Goal: Task Accomplishment & Management: Complete application form

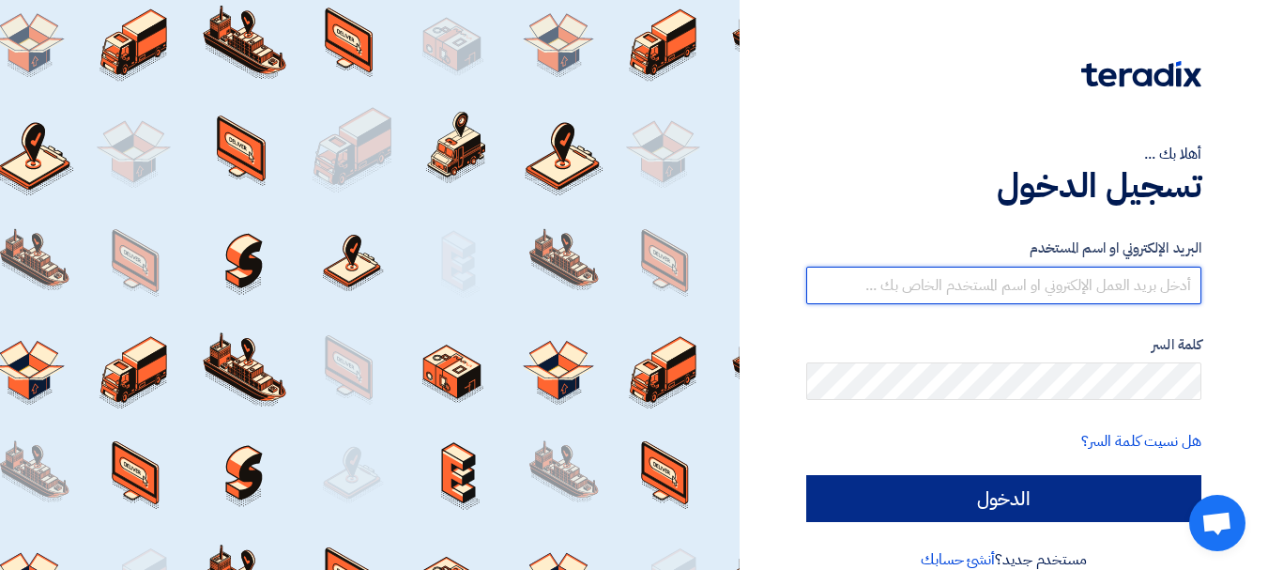
type input "[EMAIL_ADDRESS][DOMAIN_NAME]"
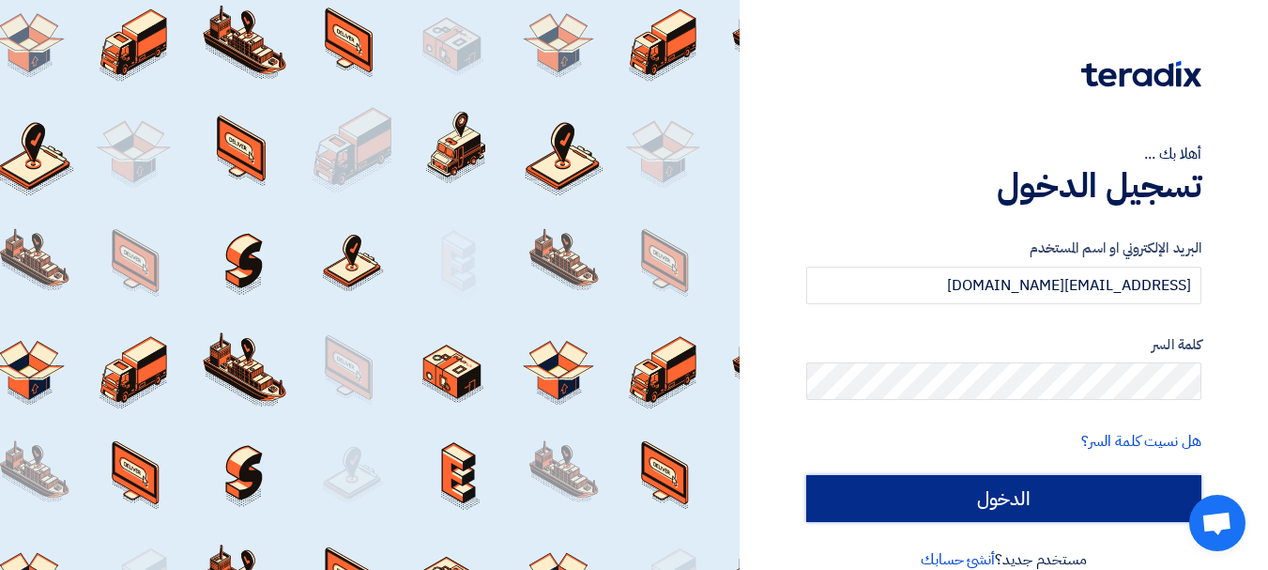
click at [1039, 495] on input "الدخول" at bounding box center [1003, 498] width 395 height 47
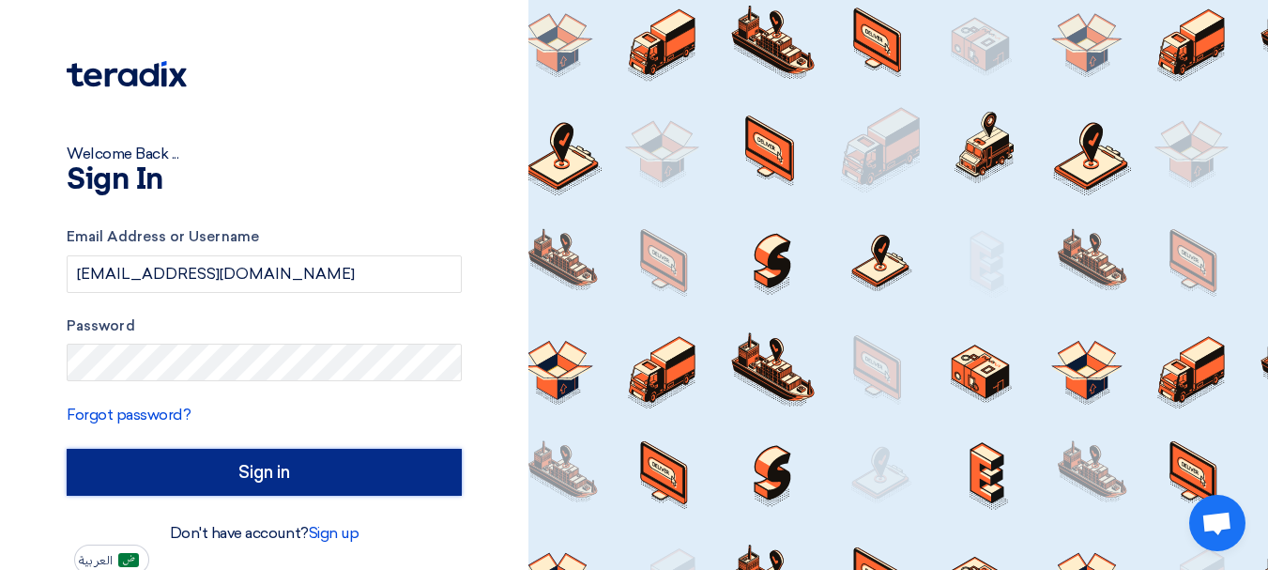
type input "Sign in"
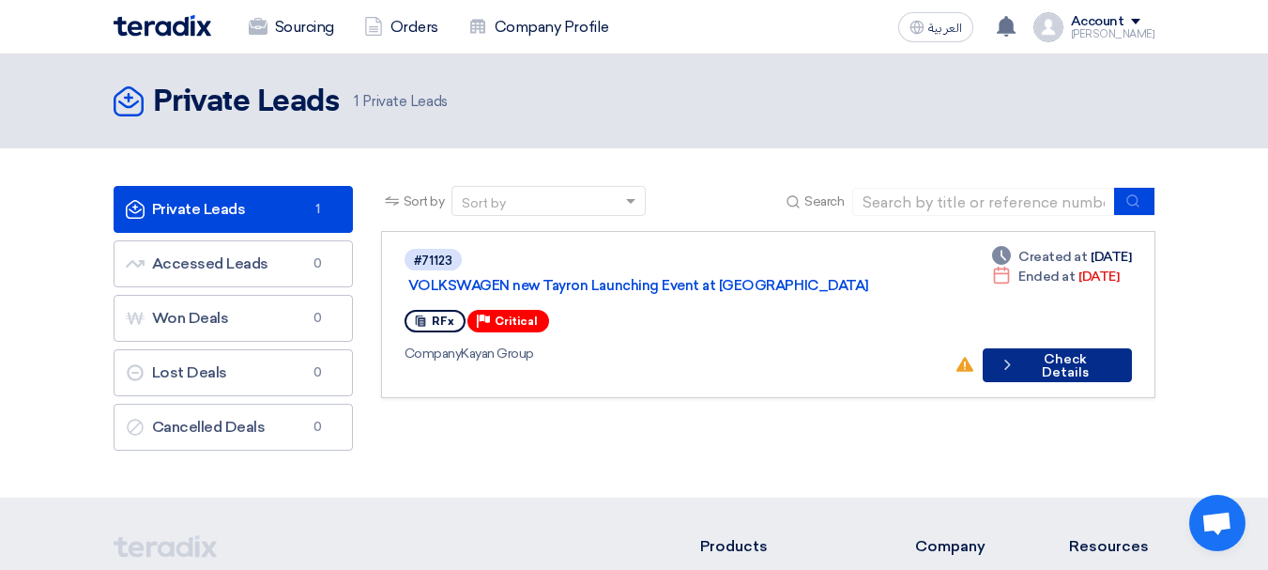
click at [1070, 348] on button "Check details Check Details" at bounding box center [1057, 365] width 149 height 34
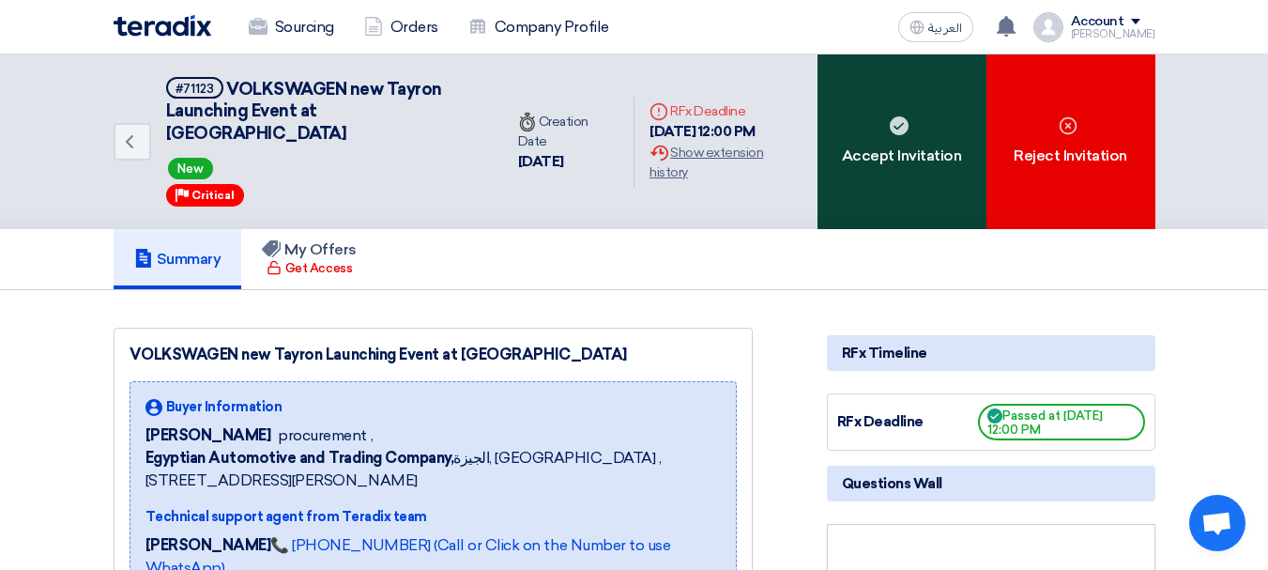
click at [897, 157] on div "Accept Invitation" at bounding box center [901, 141] width 169 height 175
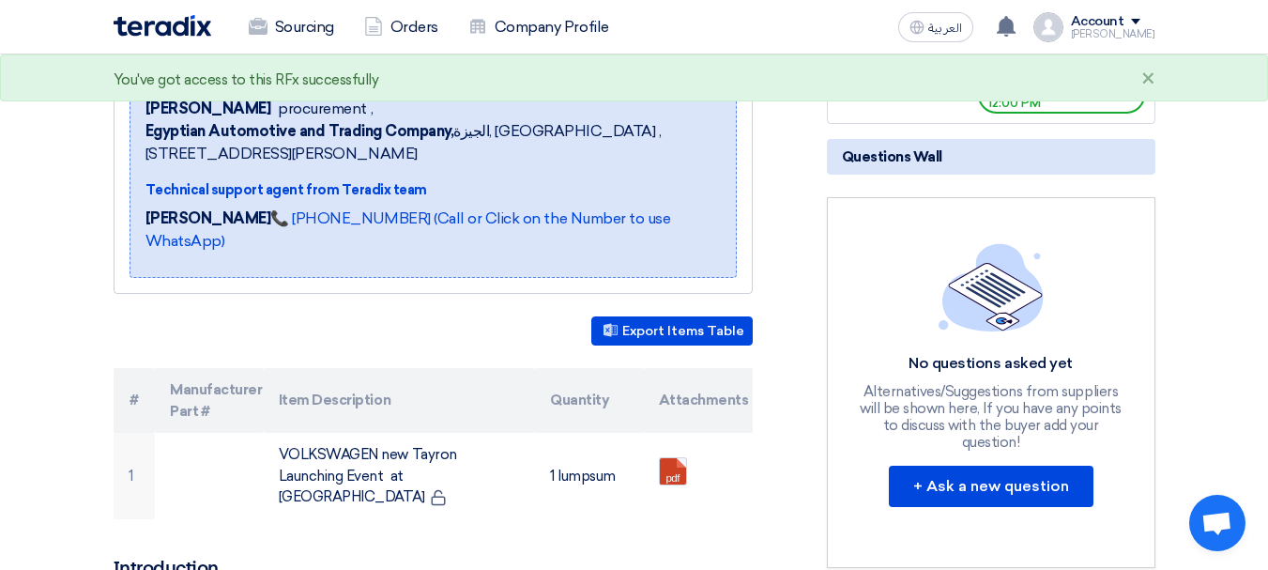
scroll to position [375, 0]
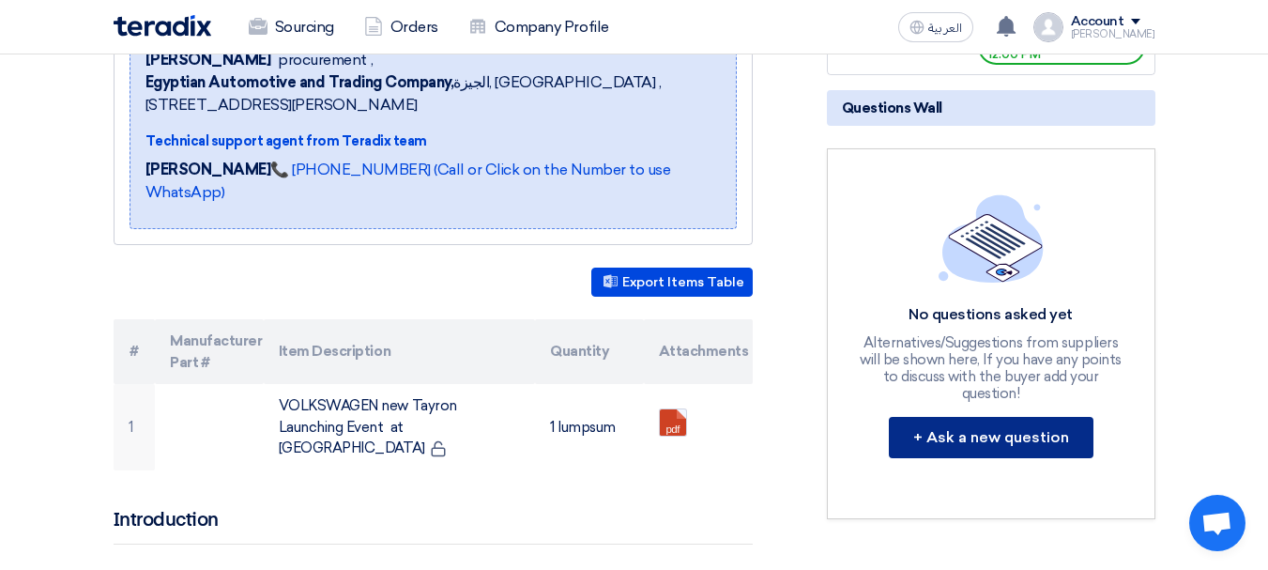
click at [964, 417] on button "+ Ask a new question" at bounding box center [991, 437] width 205 height 41
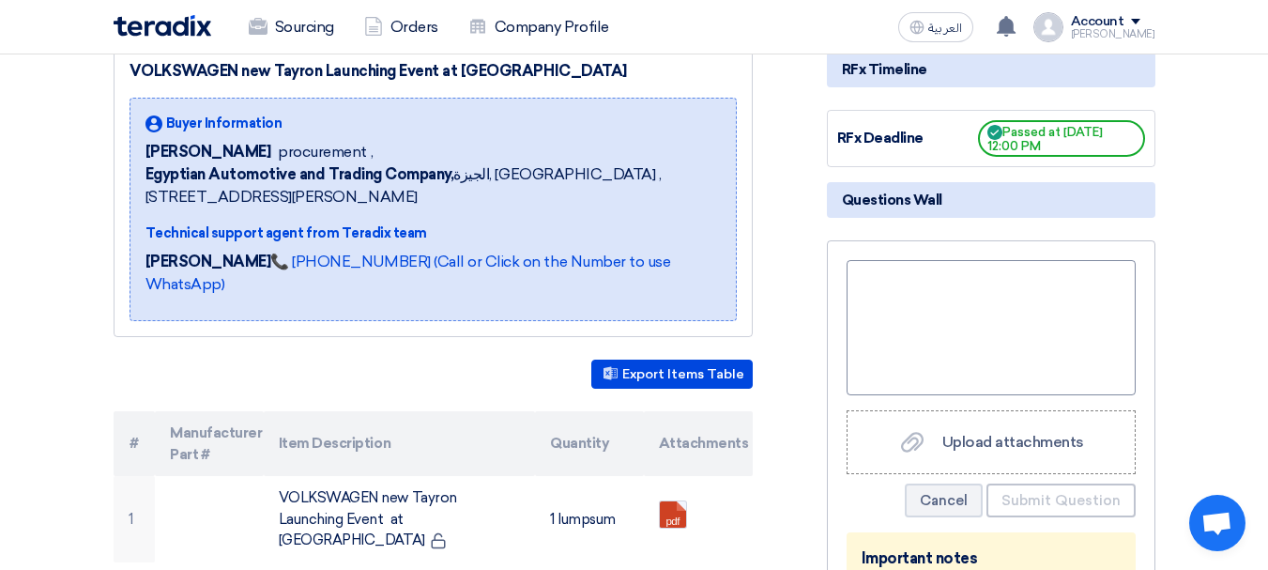
scroll to position [282, 0]
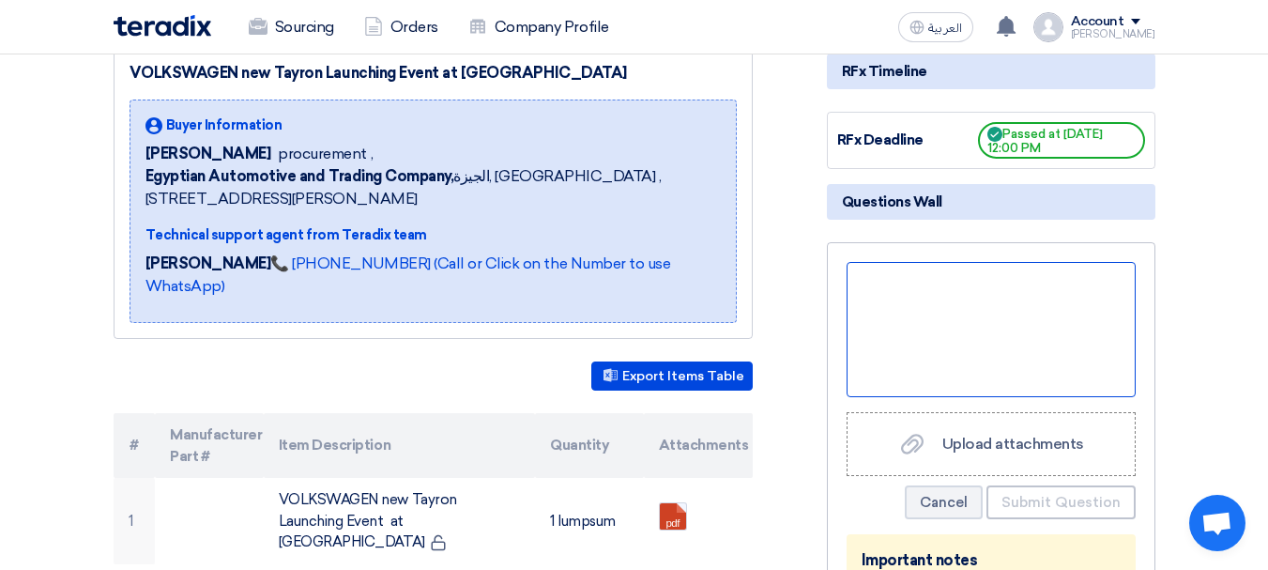
click at [925, 285] on div at bounding box center [990, 329] width 289 height 135
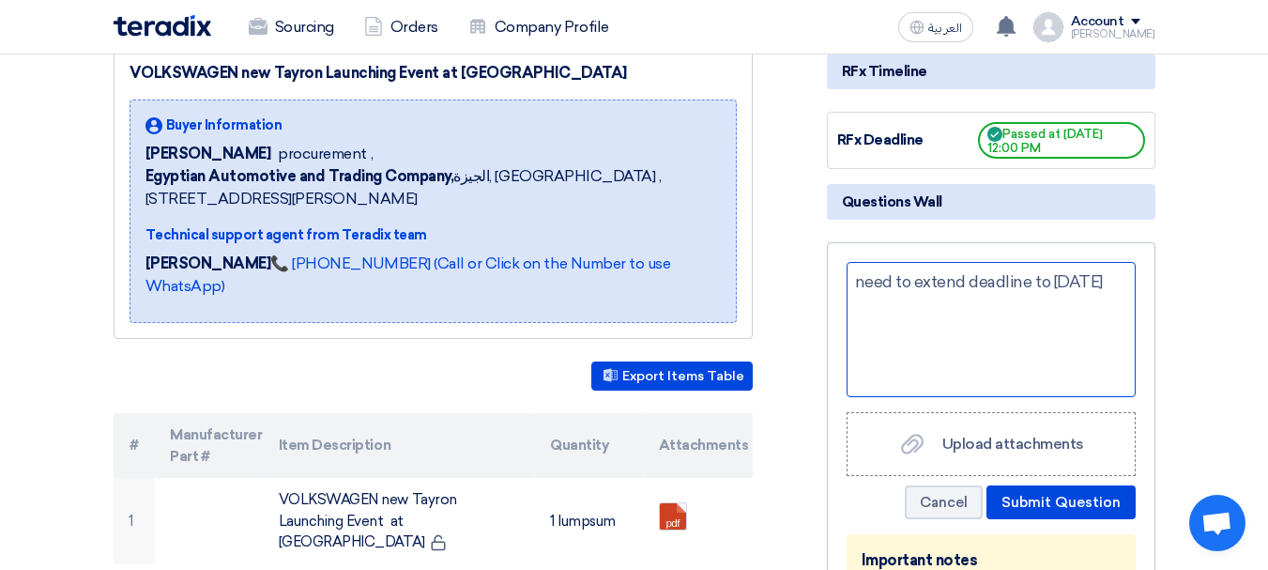
click at [862, 264] on div "need to extend deadline to [DATE]" at bounding box center [990, 329] width 289 height 135
click at [1122, 262] on div "Need to extend deadline to [DATE]" at bounding box center [990, 329] width 289 height 135
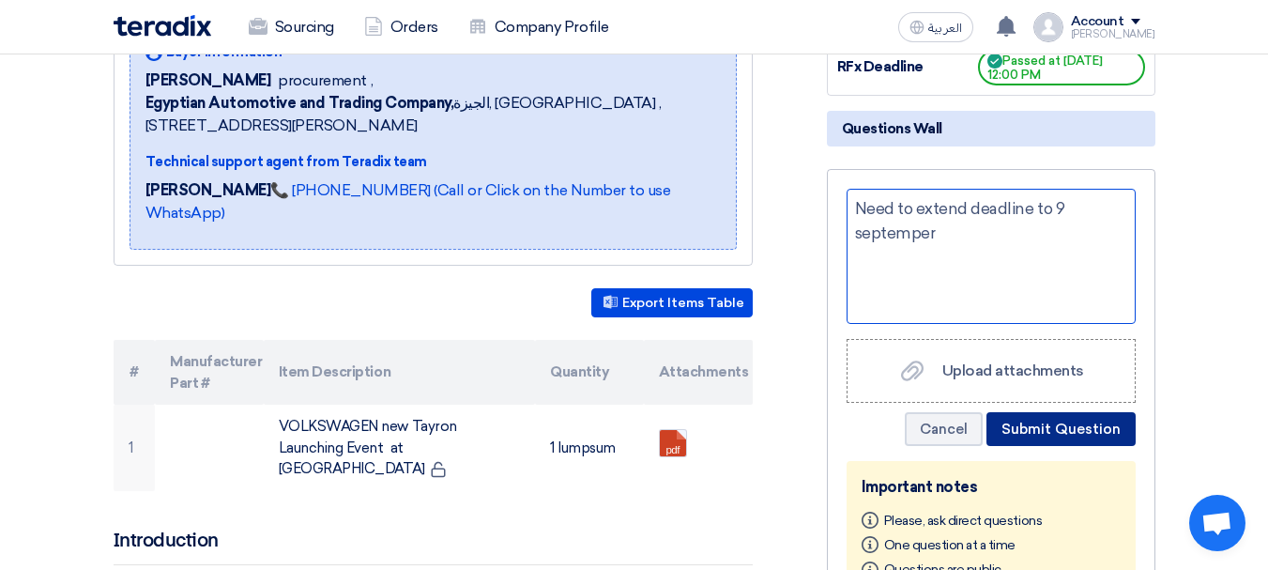
scroll to position [375, 0]
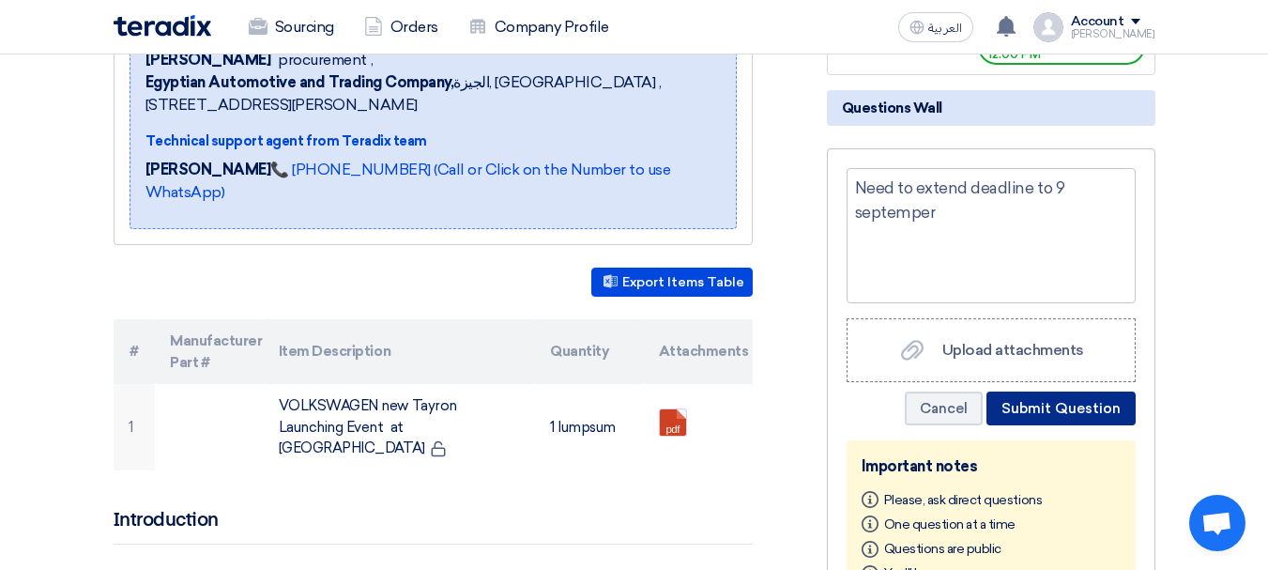
click at [1044, 391] on button "Submit Question" at bounding box center [1060, 408] width 149 height 34
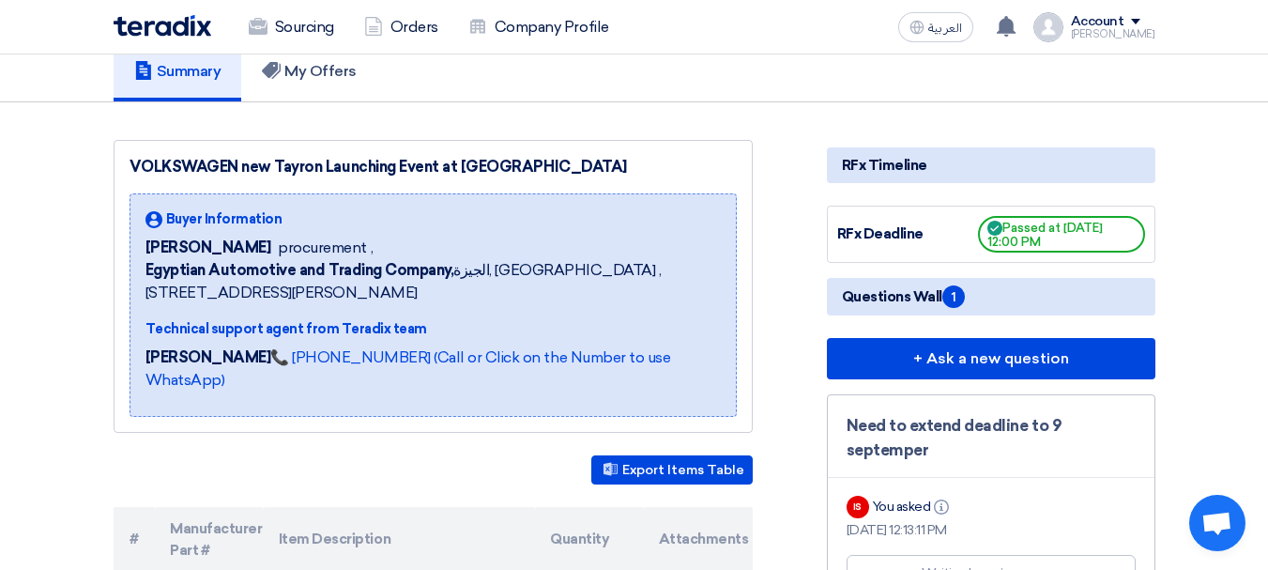
scroll to position [282, 0]
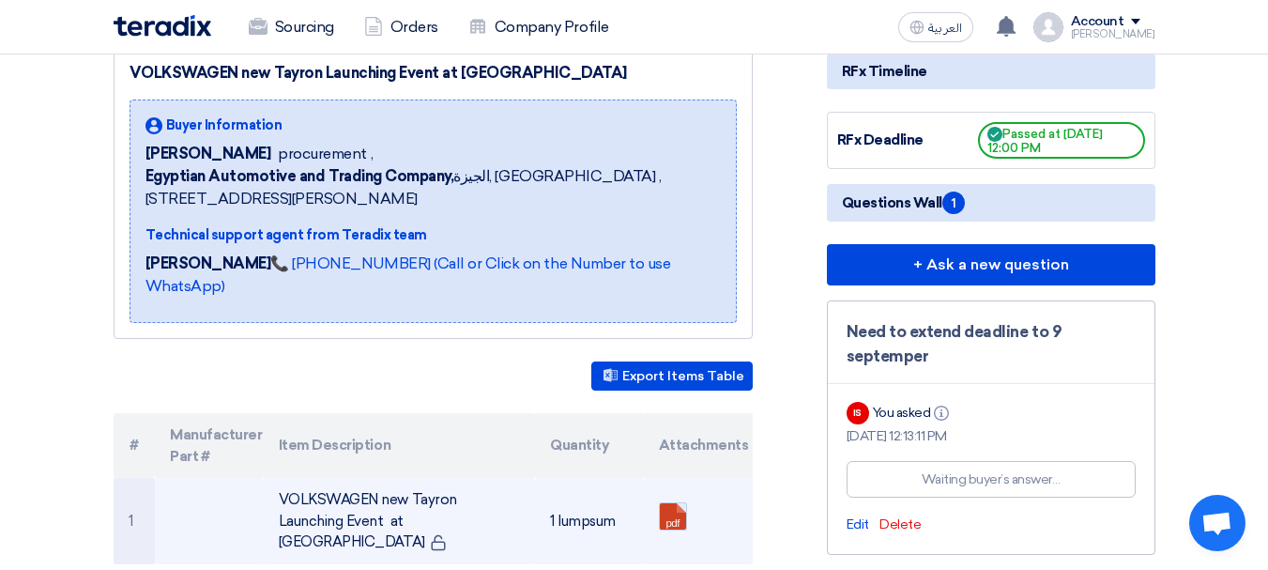
click at [677, 503] on link at bounding box center [735, 559] width 150 height 113
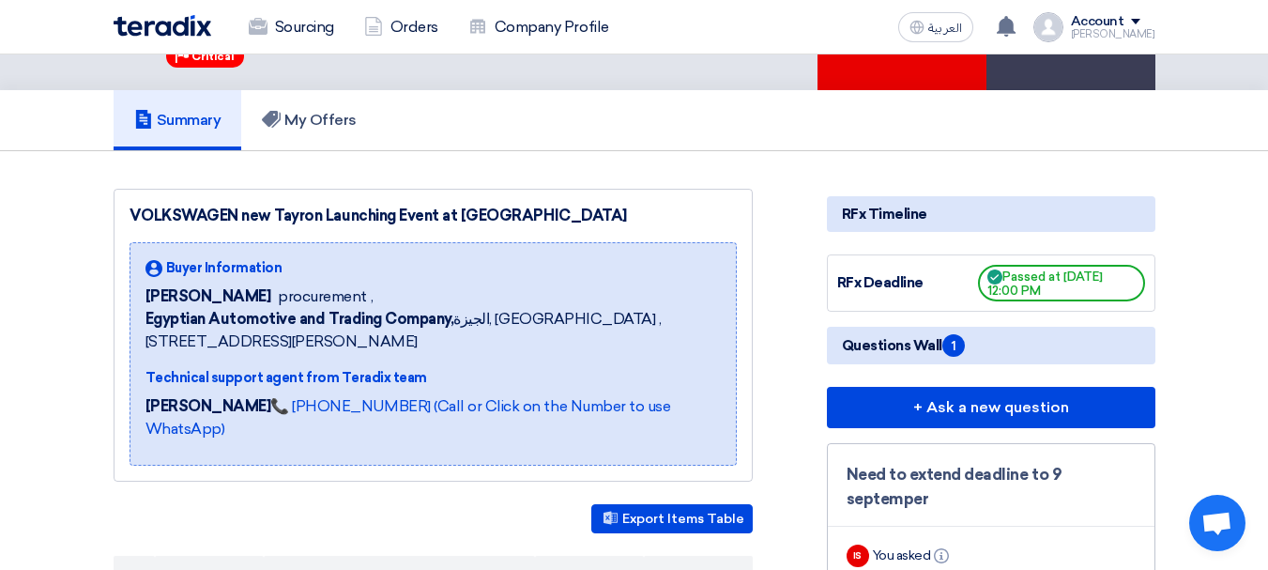
scroll to position [0, 0]
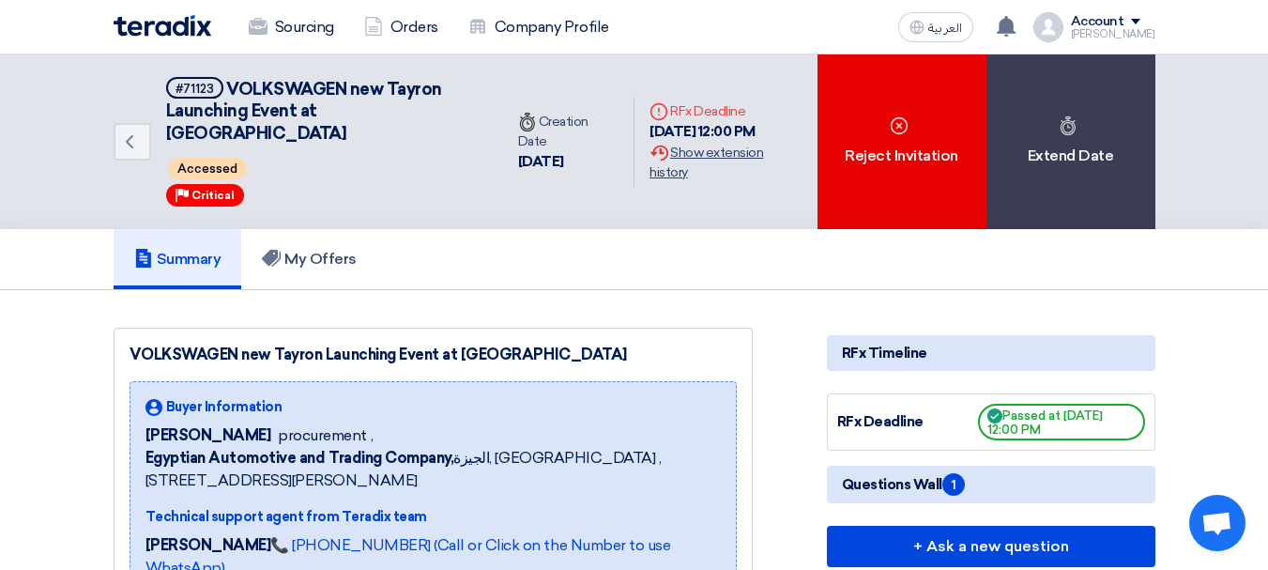
click at [710, 146] on div "Extension History Show extension history" at bounding box center [725, 162] width 152 height 39
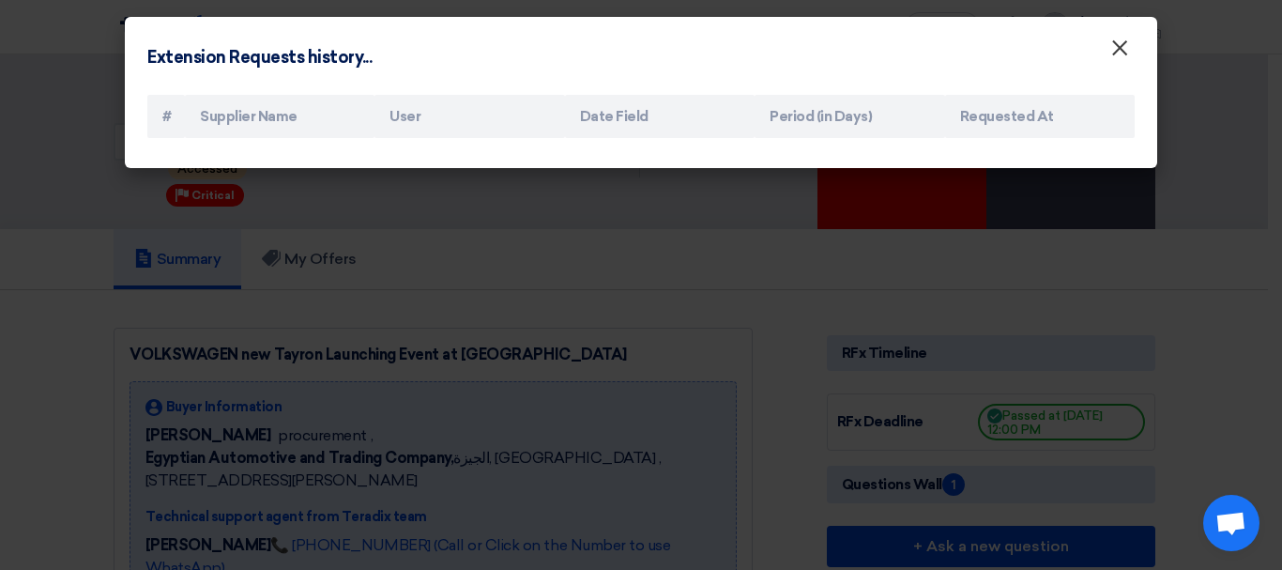
click at [1110, 48] on span "×" at bounding box center [1119, 53] width 19 height 38
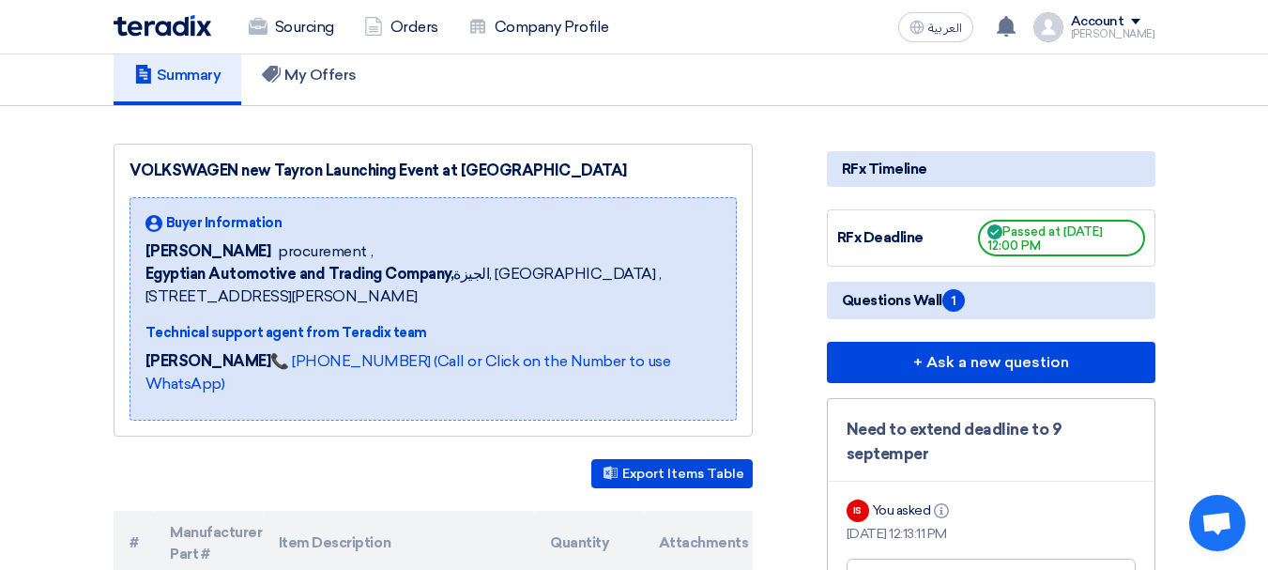
scroll to position [94, 0]
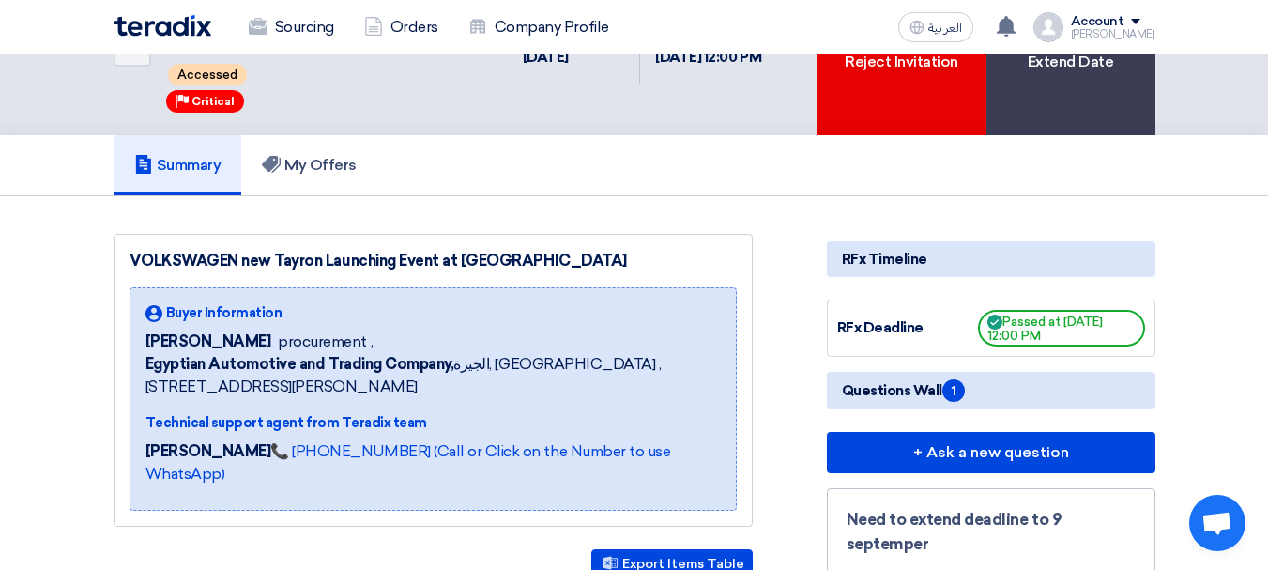
click at [913, 379] on span "Questions Wall 1" at bounding box center [903, 390] width 123 height 23
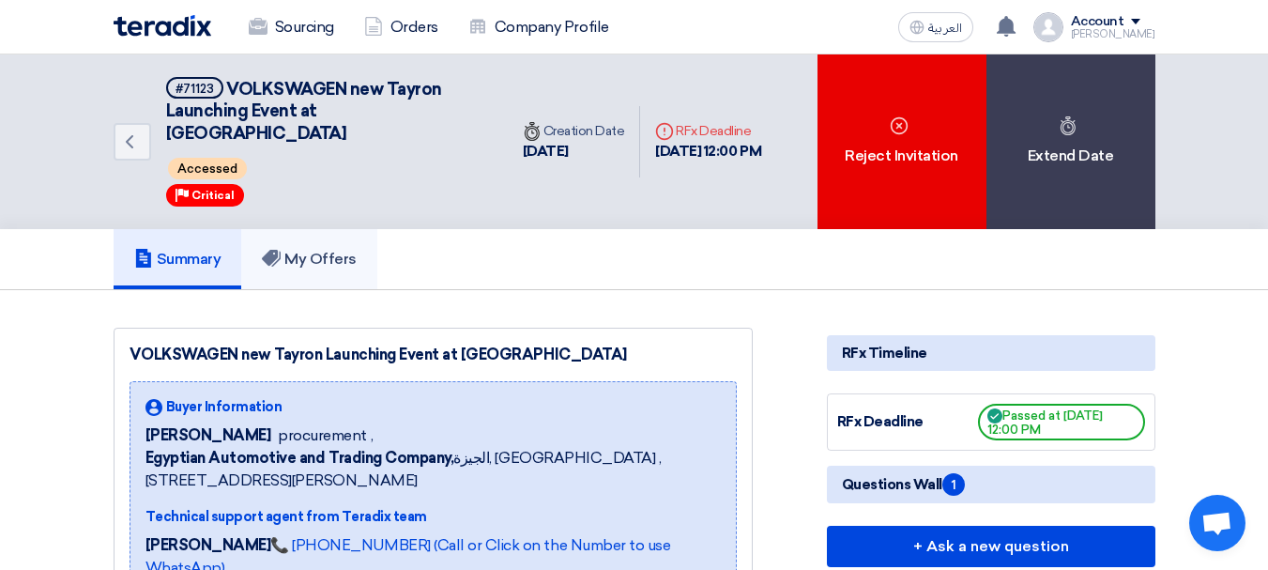
click at [330, 250] on h5 "My Offers" at bounding box center [309, 259] width 95 height 19
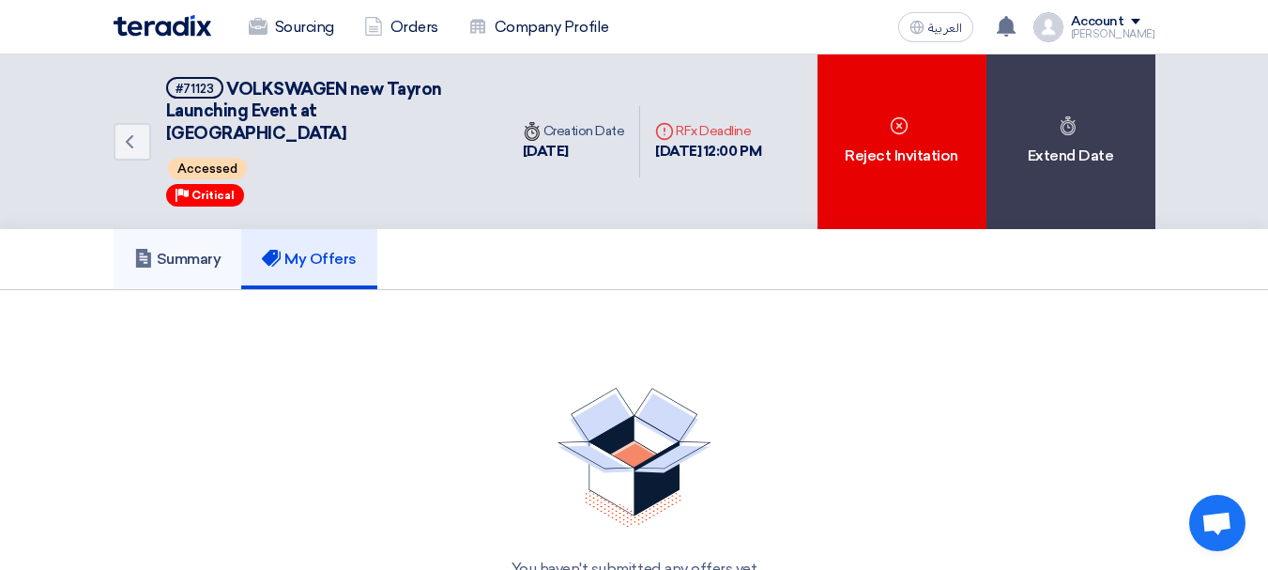
click at [193, 250] on h5 "Summary" at bounding box center [177, 259] width 87 height 19
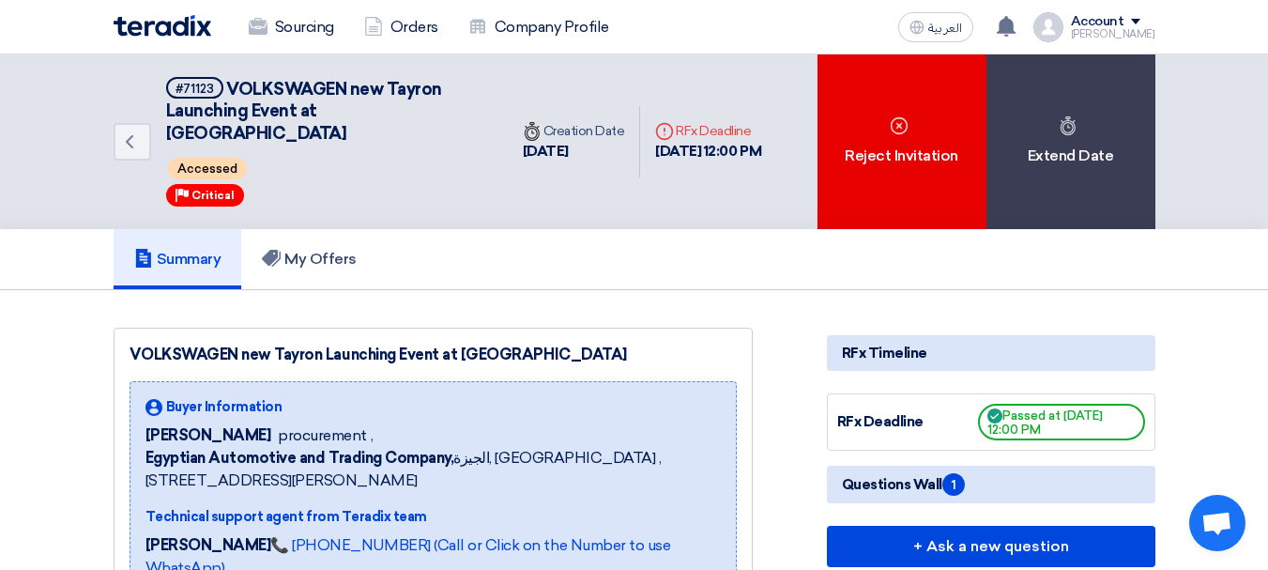
click at [953, 339] on div "RFx Timeline" at bounding box center [991, 353] width 328 height 36
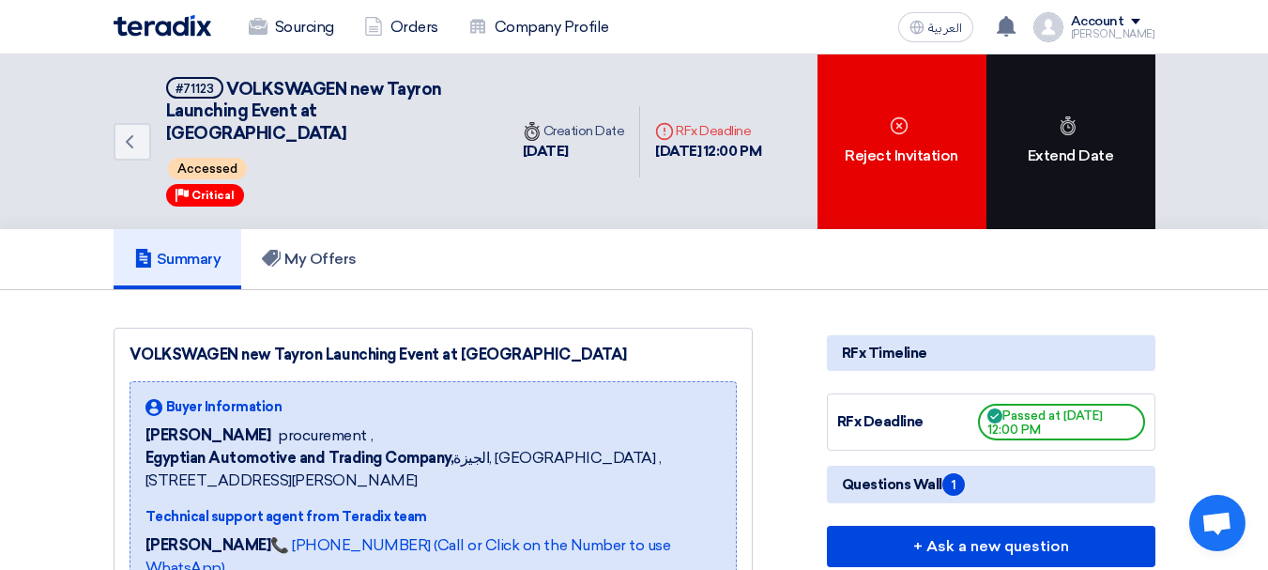
click at [1051, 114] on div "Extend Date" at bounding box center [1070, 141] width 169 height 175
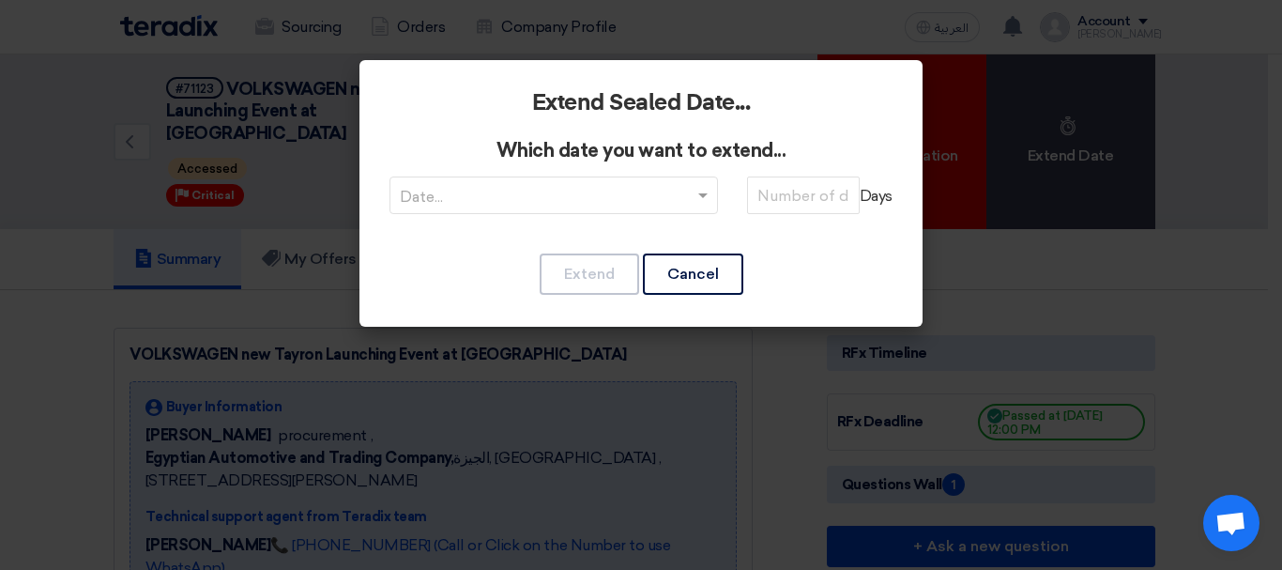
click at [642, 204] on input "text" at bounding box center [544, 197] width 289 height 31
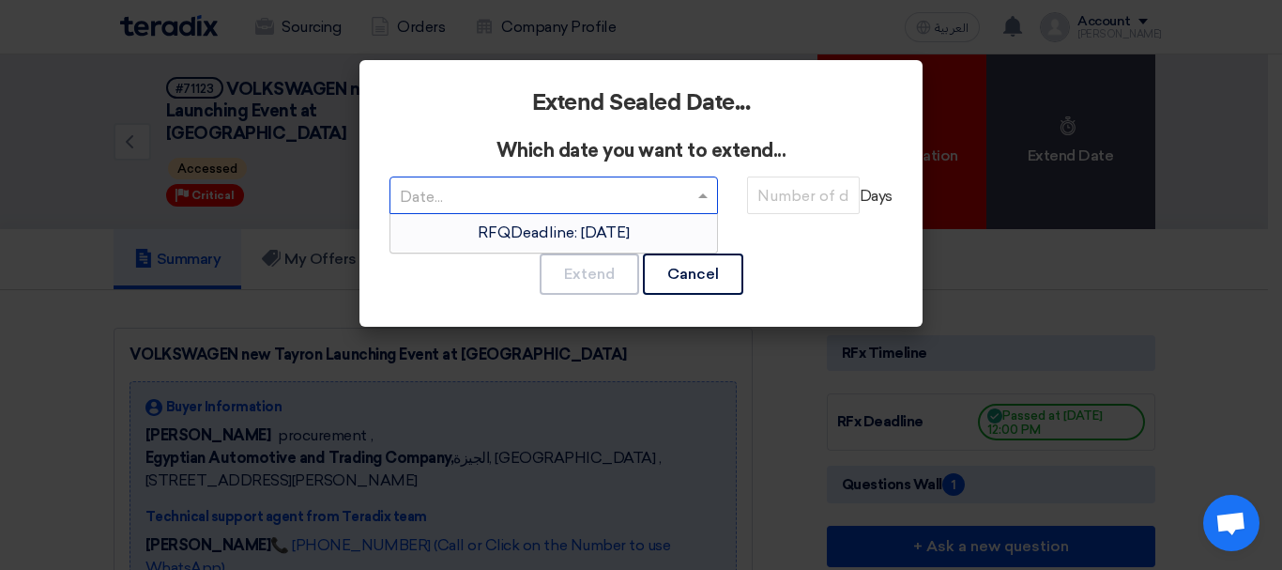
click at [588, 230] on span "RFQDeadline: [DATE]" at bounding box center [554, 232] width 152 height 18
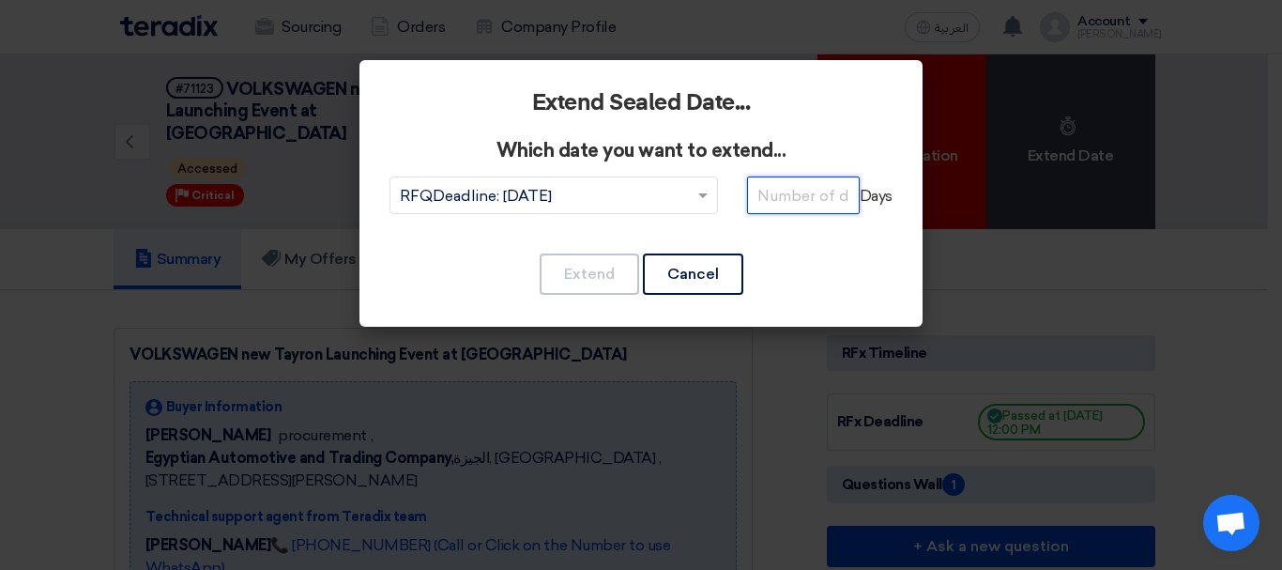
click at [792, 195] on input "number" at bounding box center [803, 195] width 113 height 38
type input "2"
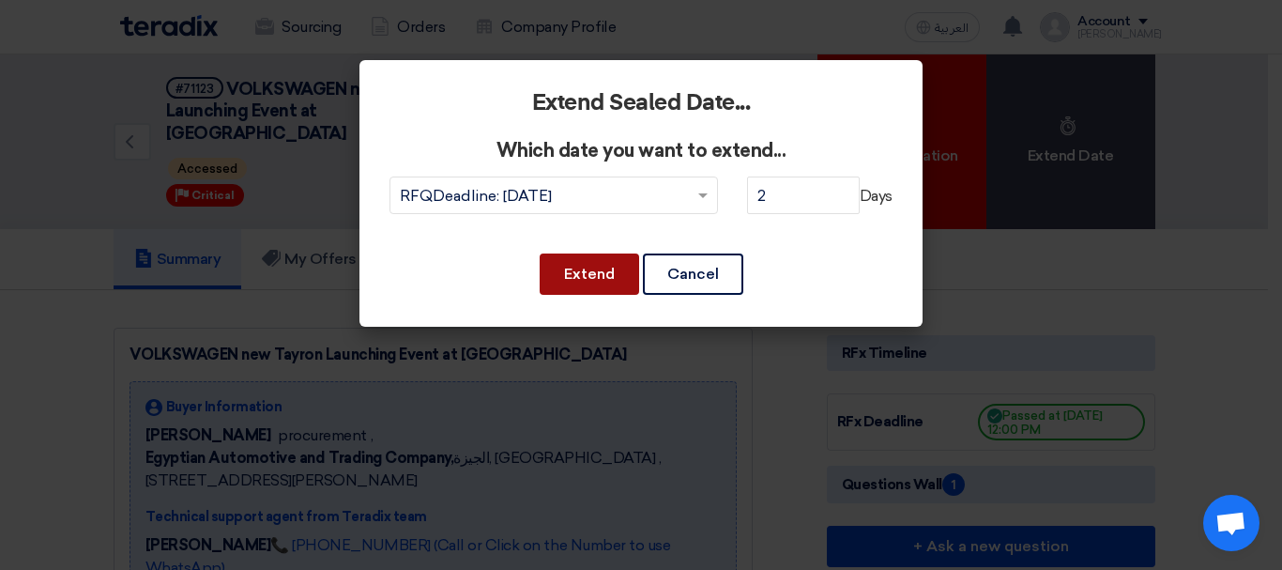
click at [596, 286] on button "Extend" at bounding box center [589, 273] width 99 height 41
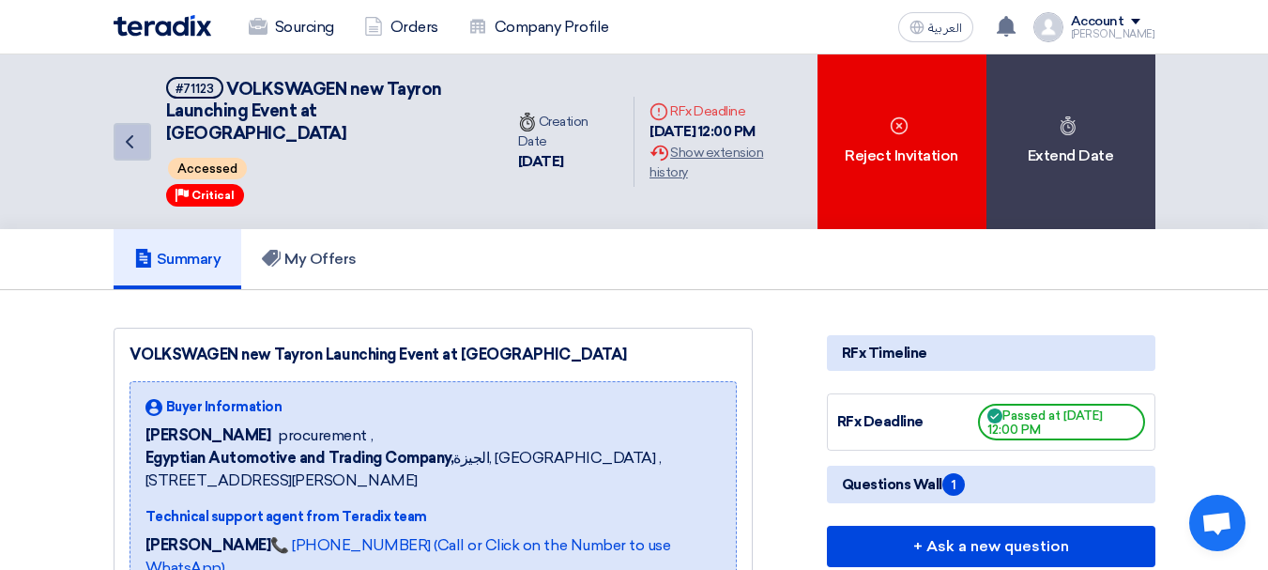
click at [118, 130] on icon "Back" at bounding box center [129, 141] width 23 height 23
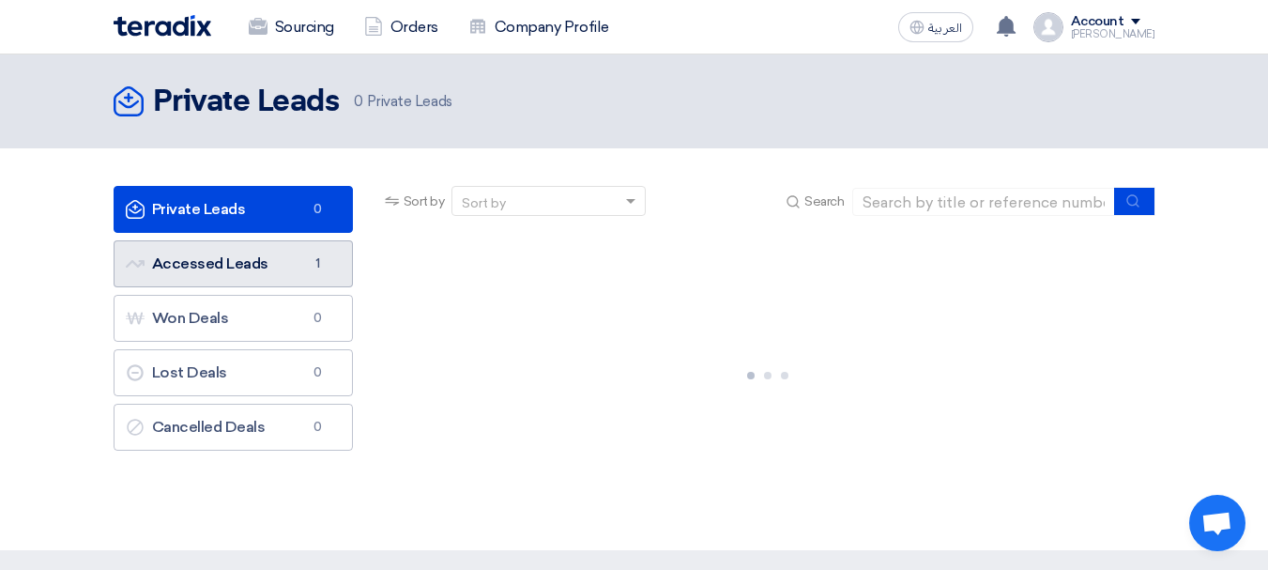
click at [281, 263] on link "Accessed Leads Accessed Leads 1" at bounding box center [233, 263] width 239 height 47
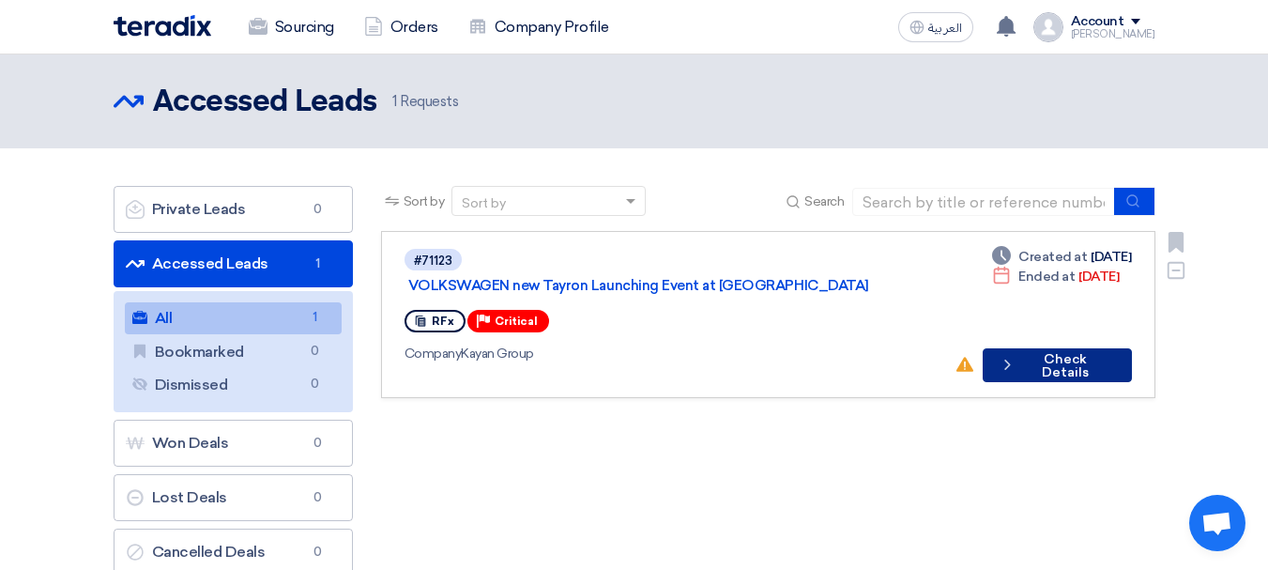
click at [1074, 348] on button "Check details Check Details" at bounding box center [1057, 365] width 149 height 34
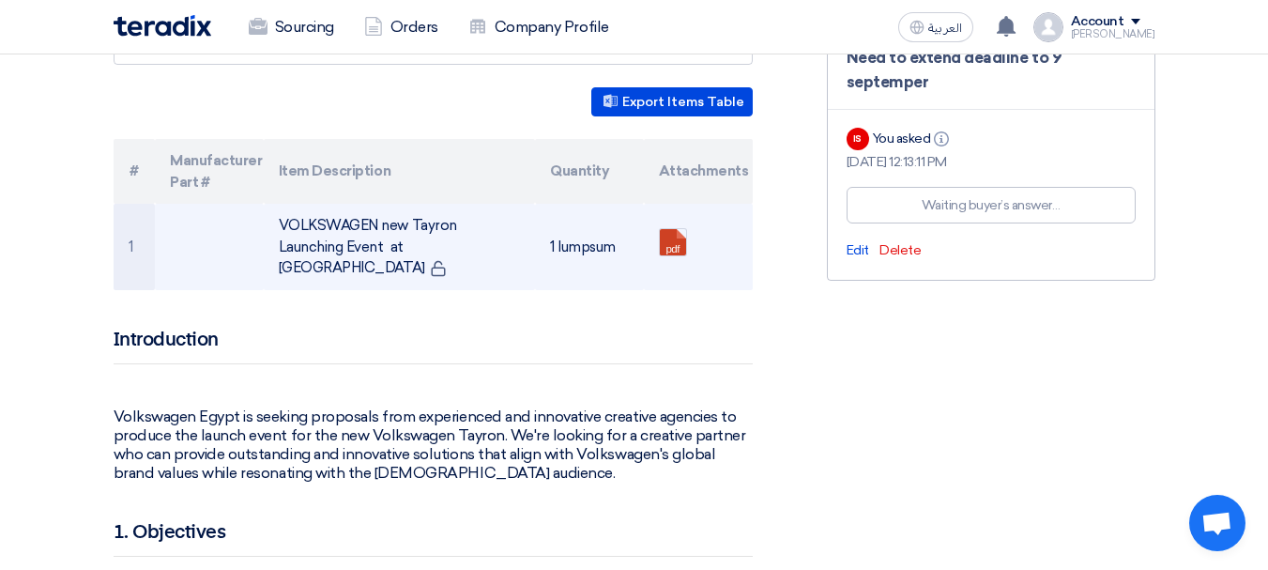
scroll to position [563, 0]
